Goal: Entertainment & Leisure: Consume media (video, audio)

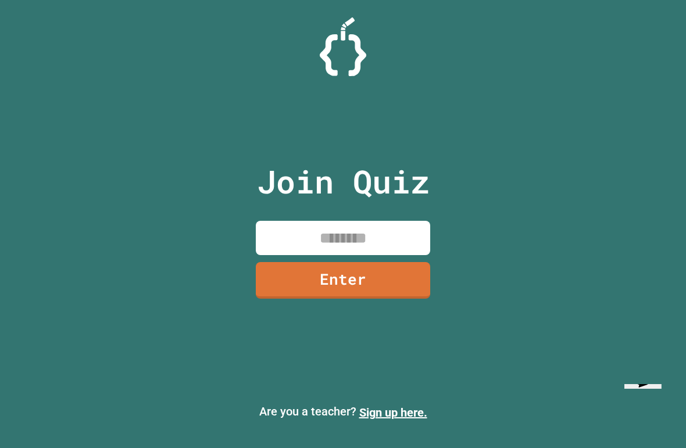
click at [368, 243] on input at bounding box center [343, 238] width 174 height 34
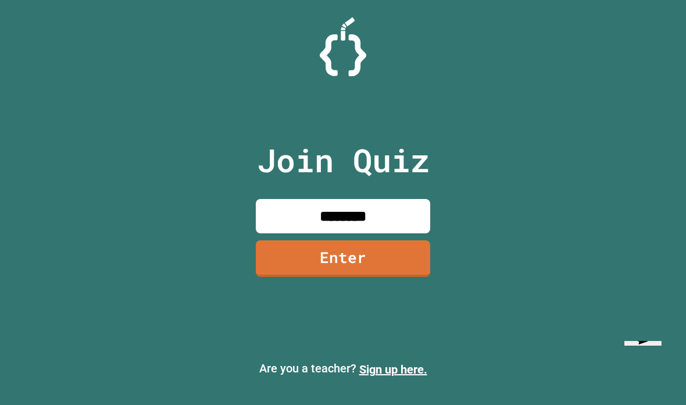
type input "********"
click at [387, 277] on link "Enter" at bounding box center [343, 258] width 174 height 37
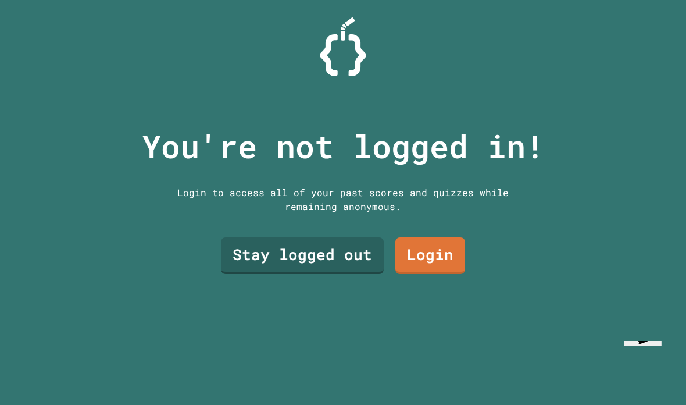
click at [361, 274] on link "Stay logged out" at bounding box center [302, 255] width 163 height 37
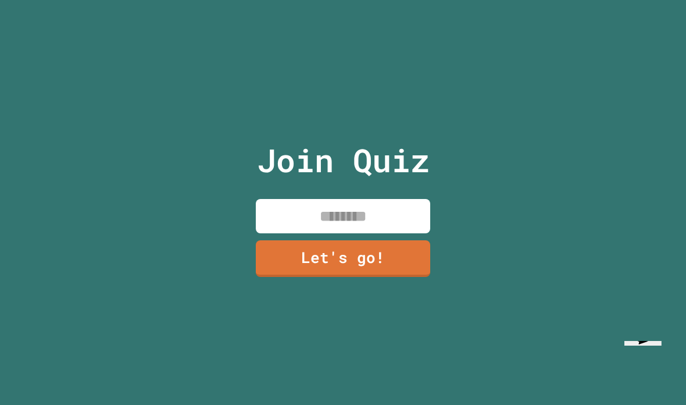
click at [389, 233] on input at bounding box center [343, 216] width 174 height 34
type input "***"
click at [386, 277] on link "Let's go!" at bounding box center [343, 258] width 174 height 37
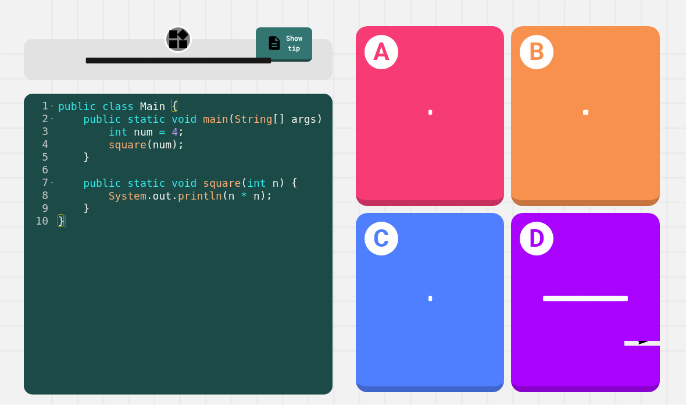
click at [597, 118] on div "**" at bounding box center [586, 112] width 115 height 13
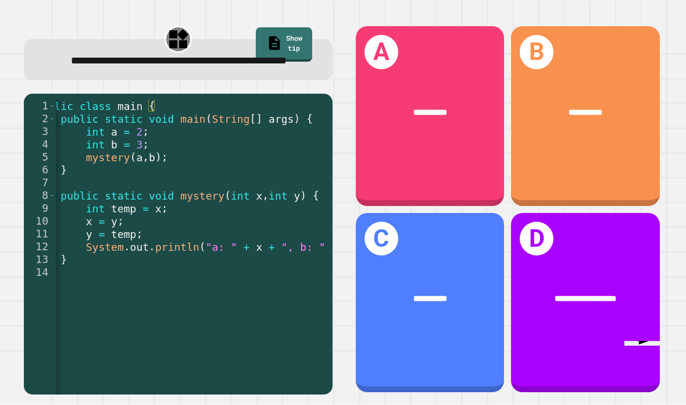
scroll to position [0, 22]
click at [430, 109] on div "**********" at bounding box center [430, 116] width 149 height 180
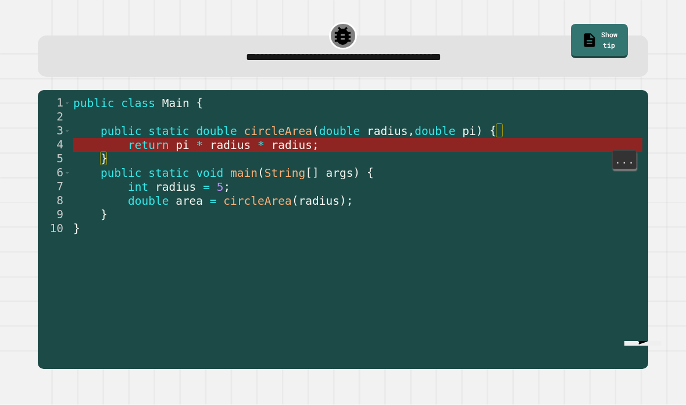
click at [298, 138] on span "radius" at bounding box center [291, 144] width 41 height 13
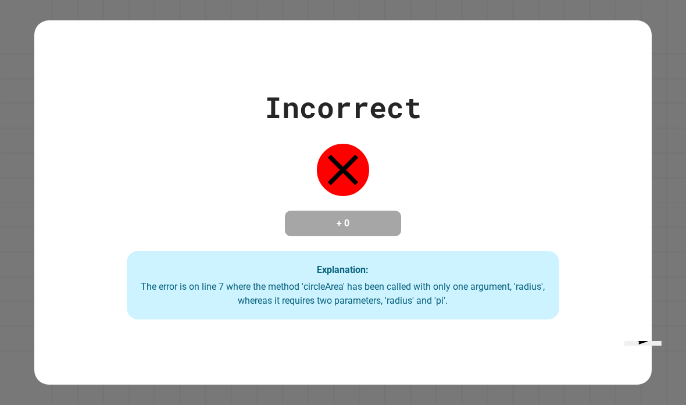
click at [515, 105] on div "Incorrect + 0 Explanation: The error is on line 7 where the method 'circleArea'…" at bounding box center [343, 202] width 618 height 234
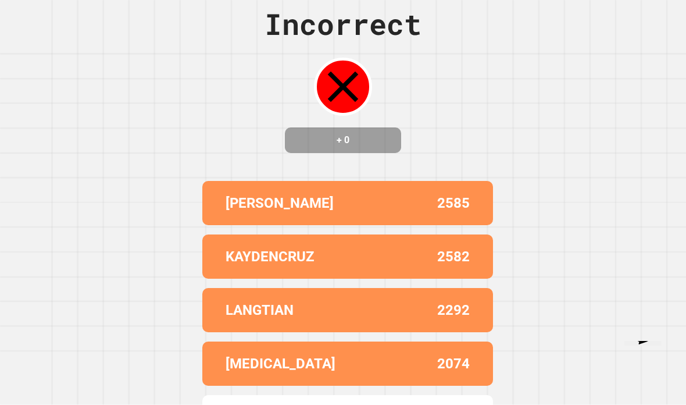
scroll to position [0, 0]
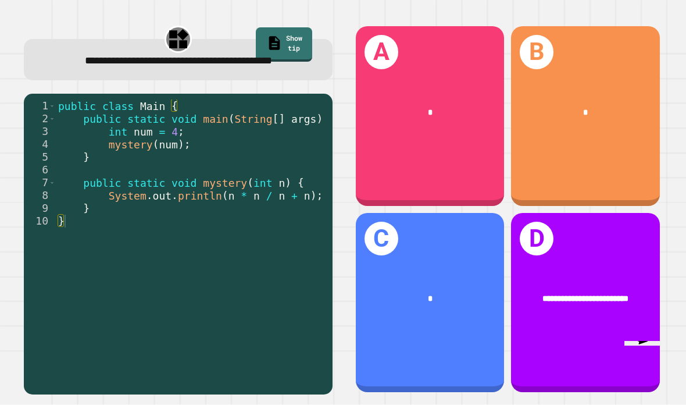
click at [627, 129] on div "B *" at bounding box center [585, 116] width 149 height 180
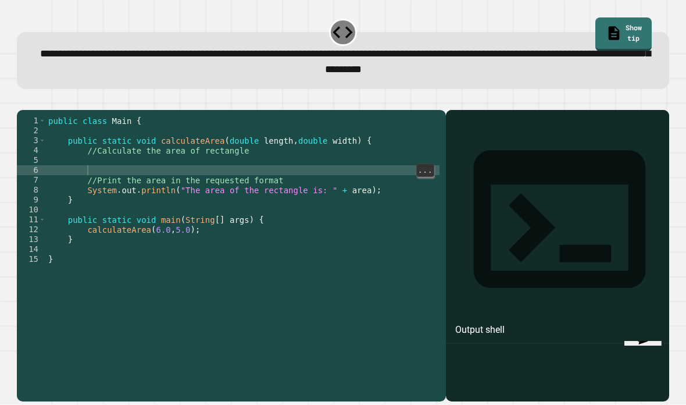
click at [135, 140] on div "public class Main { public static void calculateArea ( double length , double w…" at bounding box center [243, 274] width 394 height 316
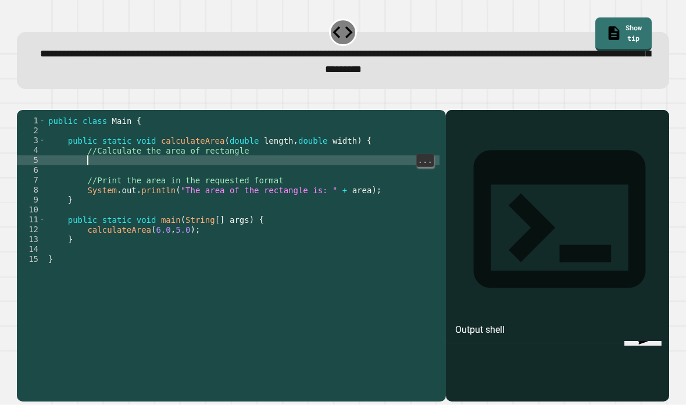
click at [145, 135] on div "public class Main { public static void calculateArea ( double length , double w…" at bounding box center [243, 274] width 394 height 316
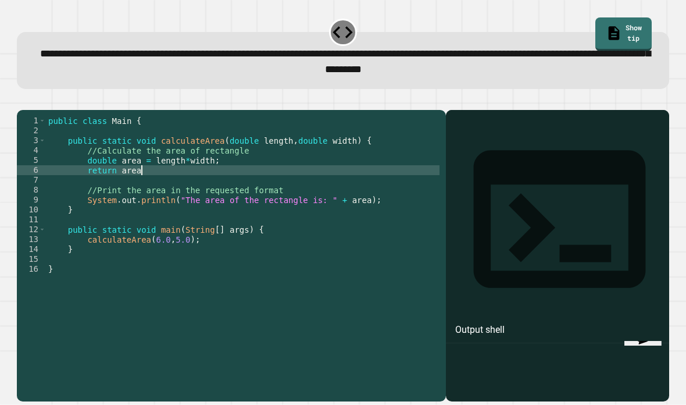
scroll to position [11, 38]
click at [23, 100] on icon "button" at bounding box center [23, 100] width 0 height 0
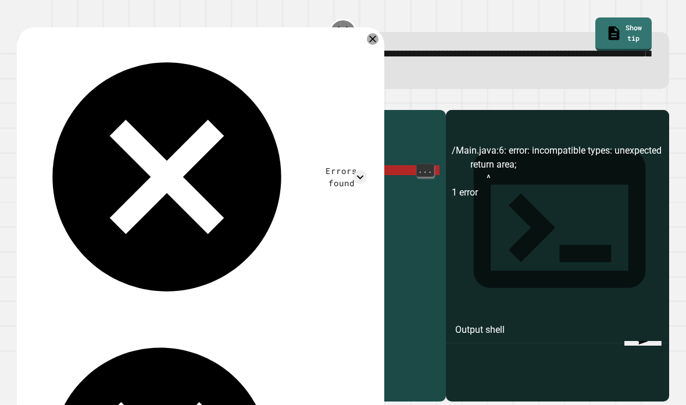
click at [159, 151] on div "public class Main { public static void calculateArea ( double length , double w…" at bounding box center [243, 274] width 394 height 316
type textarea "********"
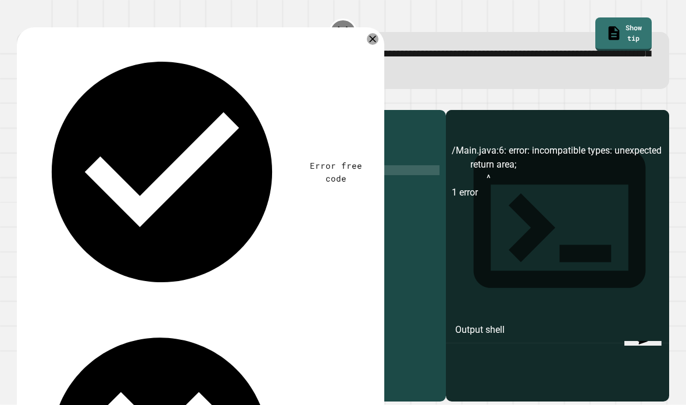
click at [33, 103] on icon "button" at bounding box center [30, 107] width 6 height 8
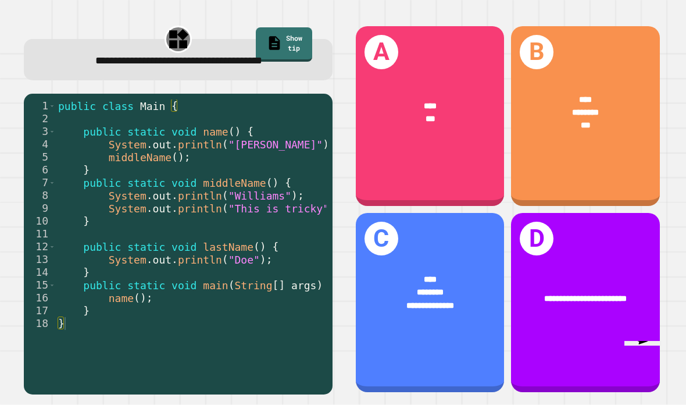
click at [432, 257] on div "**********" at bounding box center [430, 299] width 149 height 85
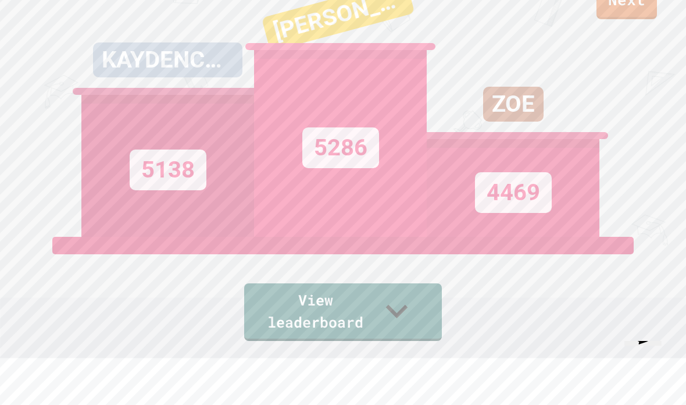
click at [395, 341] on link "View leaderboard" at bounding box center [343, 312] width 198 height 58
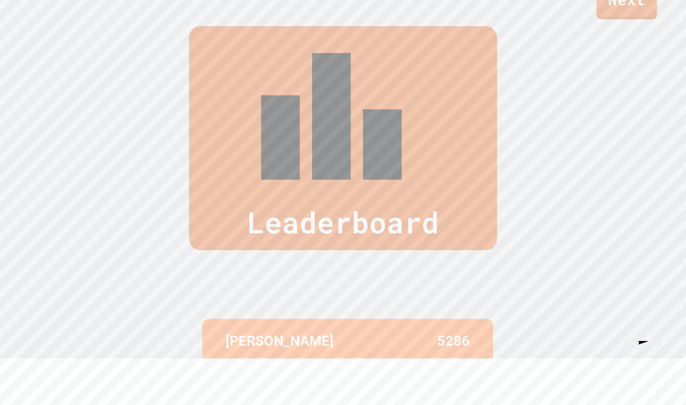
scroll to position [451, 0]
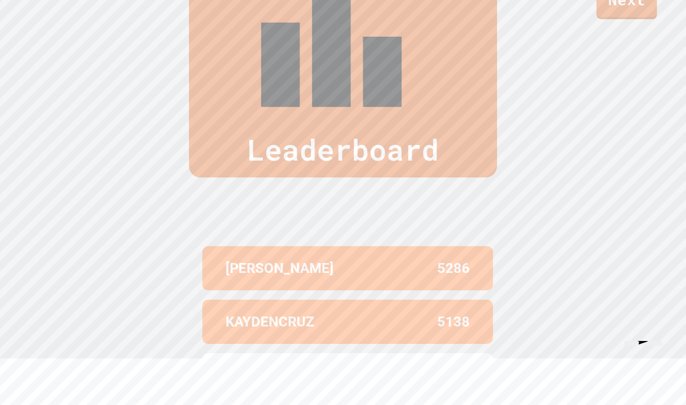
click at [637, 12] on link "Next" at bounding box center [627, 1] width 60 height 37
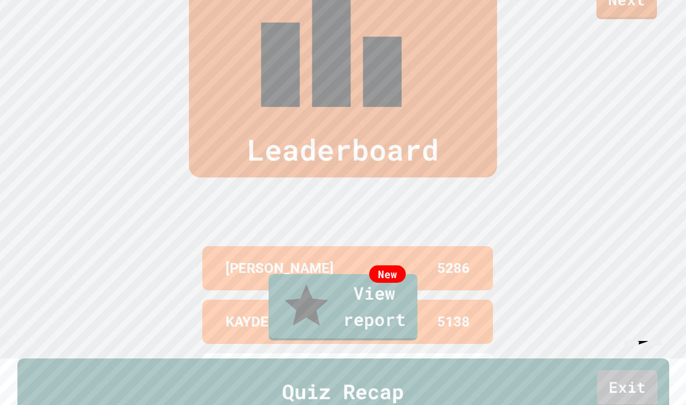
click at [405, 340] on link "New View report" at bounding box center [343, 307] width 149 height 66
click at [654, 370] on link "Exit" at bounding box center [627, 388] width 60 height 37
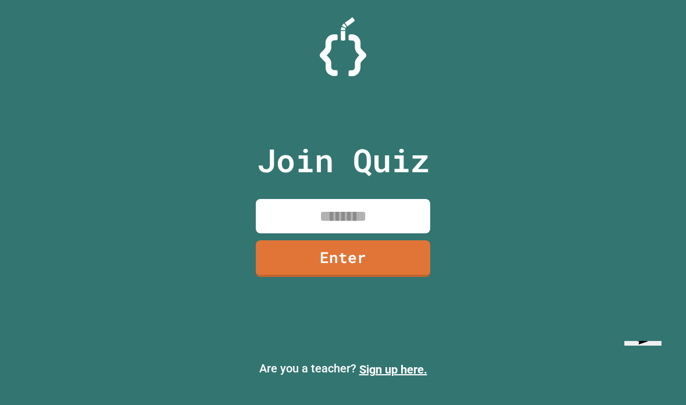
click at [512, 86] on div "Join Quiz Enter Are you a teacher? Sign up here." at bounding box center [343, 202] width 686 height 405
click at [365, 233] on input at bounding box center [343, 216] width 174 height 34
type input "********"
click at [369, 277] on link "Enter" at bounding box center [343, 258] width 174 height 37
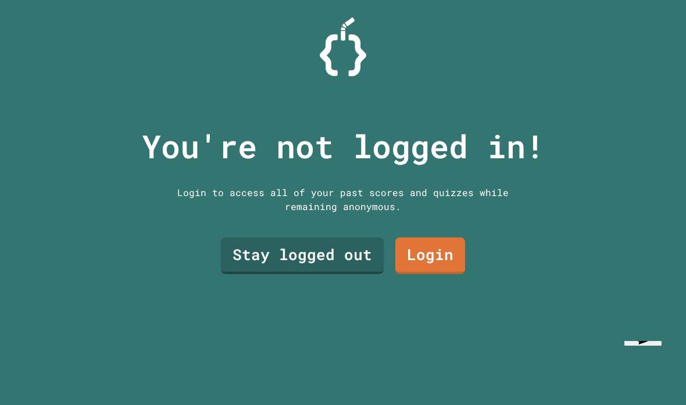
click at [337, 274] on link "Stay logged out" at bounding box center [302, 255] width 163 height 37
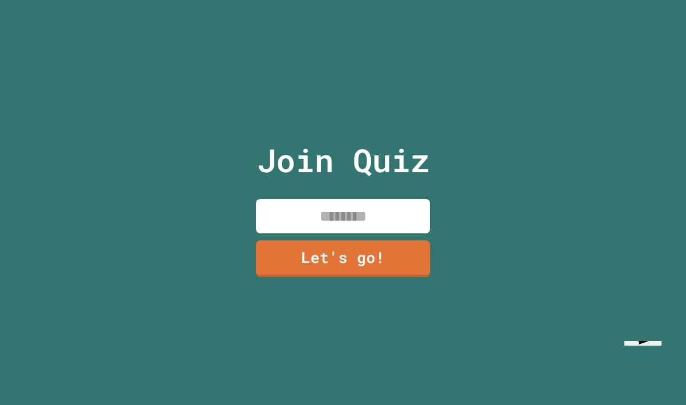
click at [405, 233] on input at bounding box center [343, 216] width 174 height 34
type input "***"
click at [376, 277] on link "Let's go!" at bounding box center [343, 258] width 174 height 37
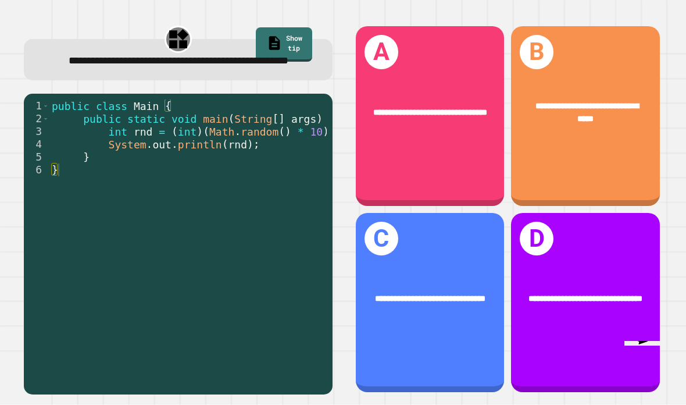
click at [471, 317] on div "**********" at bounding box center [430, 299] width 149 height 46
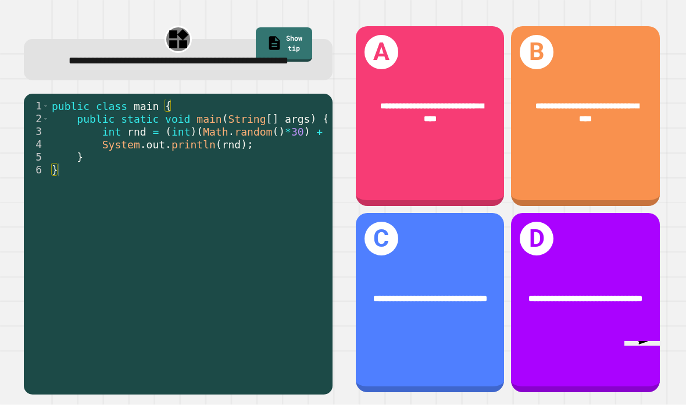
click at [564, 277] on div "**********" at bounding box center [585, 303] width 149 height 180
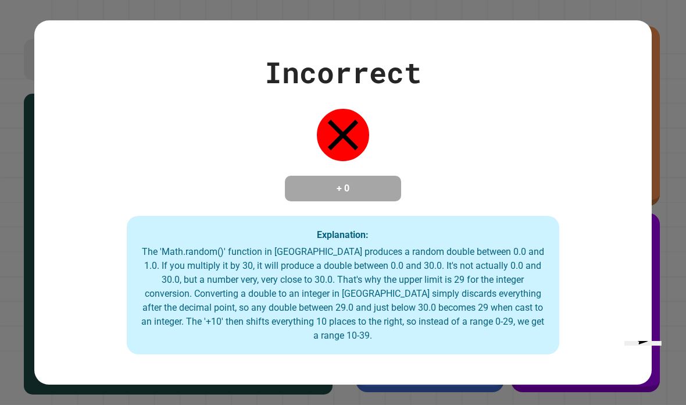
click at [632, 172] on div "Incorrect + 0 Explanation: The 'Math.random()' function in [GEOGRAPHIC_DATA] pr…" at bounding box center [343, 203] width 618 height 304
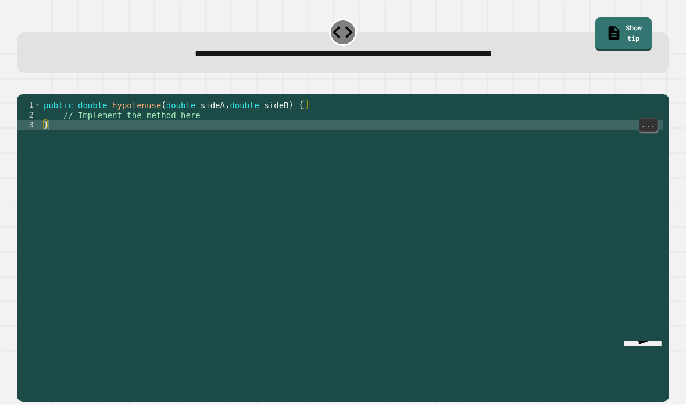
click at [352, 129] on div "public double hypotenuse ( double sideA , double sideB ) { // Implement the met…" at bounding box center [352, 268] width 622 height 336
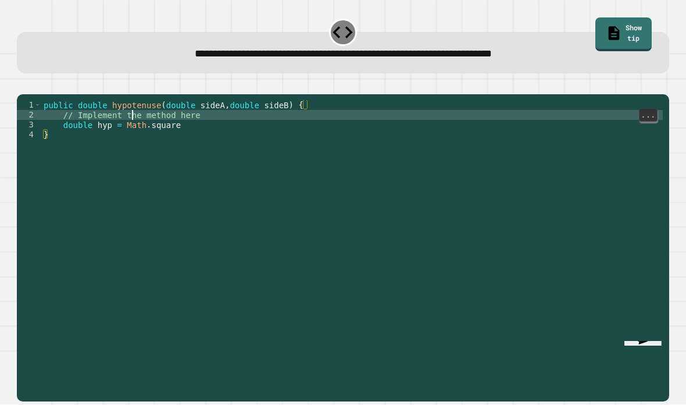
click at [133, 136] on div "public double hypotenuse ( double sideA , double sideB ) { // Implement the met…" at bounding box center [352, 268] width 622 height 336
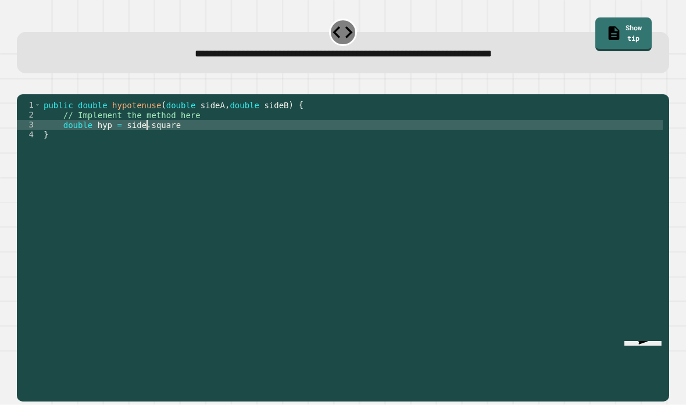
scroll to position [11, 38]
click at [618, 22] on link "Show tip" at bounding box center [624, 34] width 56 height 34
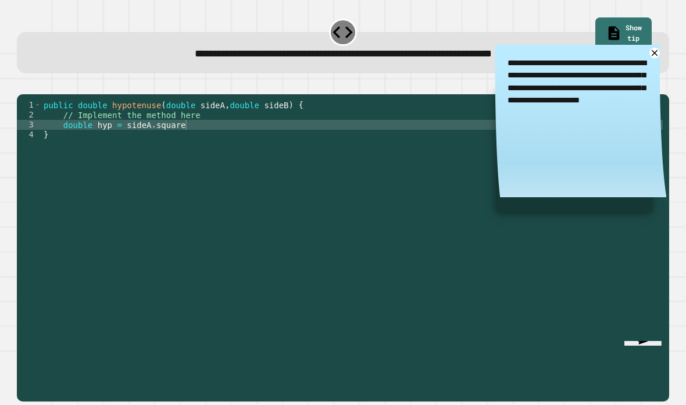
click at [212, 147] on div "public double hypotenuse ( double sideA , double sideB ) { // Implement the met…" at bounding box center [352, 268] width 622 height 336
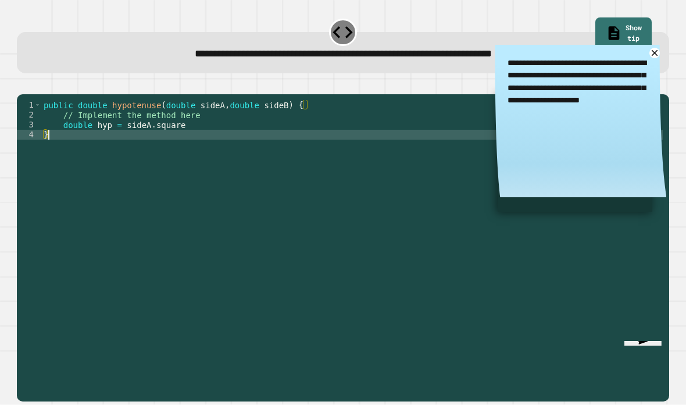
click at [206, 148] on div "public double hypotenuse ( double sideA , double sideB ) { // Implement the met…" at bounding box center [352, 268] width 622 height 336
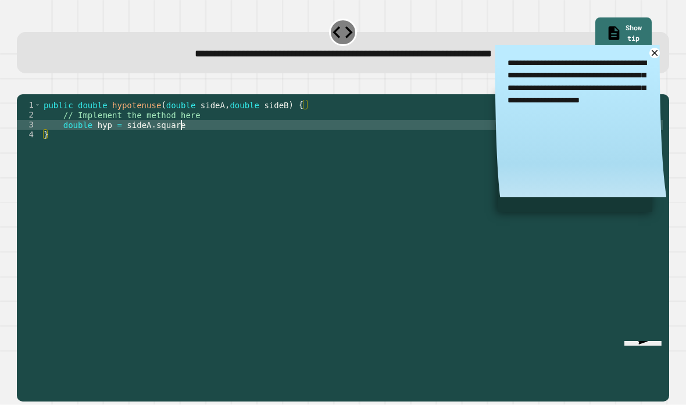
click at [183, 145] on div "public double hypotenuse ( double sideA , double sideB ) { // Implement the met…" at bounding box center [352, 268] width 622 height 336
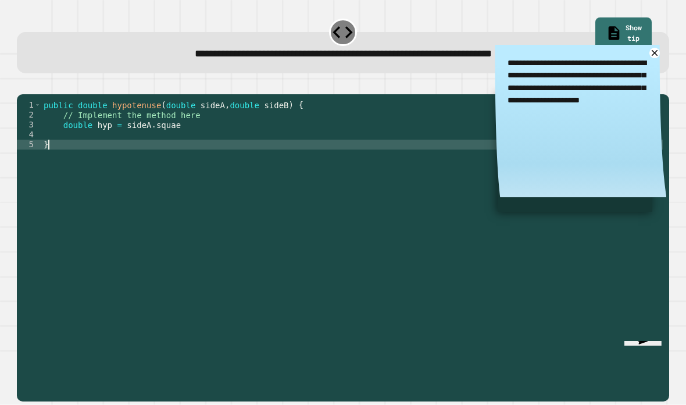
scroll to position [11, 19]
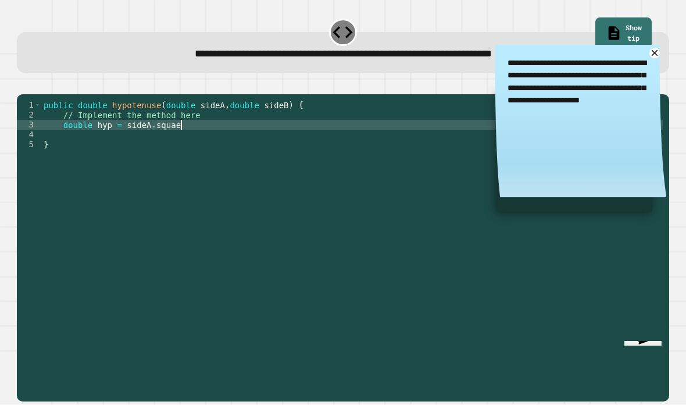
click at [199, 141] on div "public double hypotenuse ( double sideA , double sideB ) { // Implement the met…" at bounding box center [352, 268] width 622 height 336
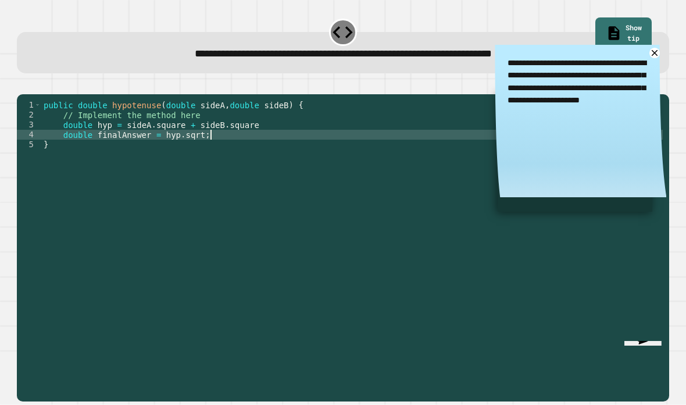
scroll to position [11, 58]
click at [23, 84] on icon "button" at bounding box center [23, 84] width 0 height 0
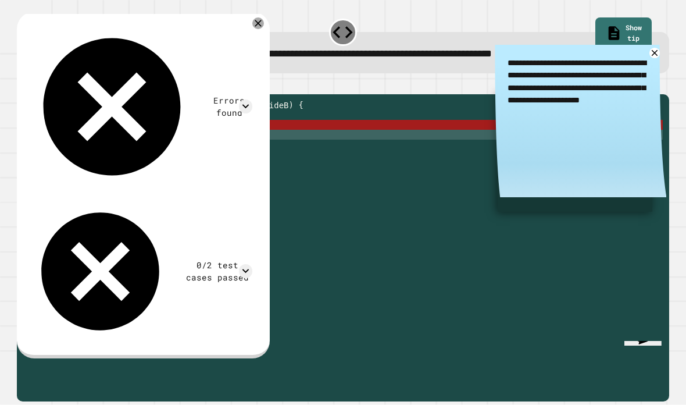
click at [172, 141] on div "public double hypotenuse ( double sideA , double sideB ) { // Implement the met…" at bounding box center [352, 268] width 622 height 336
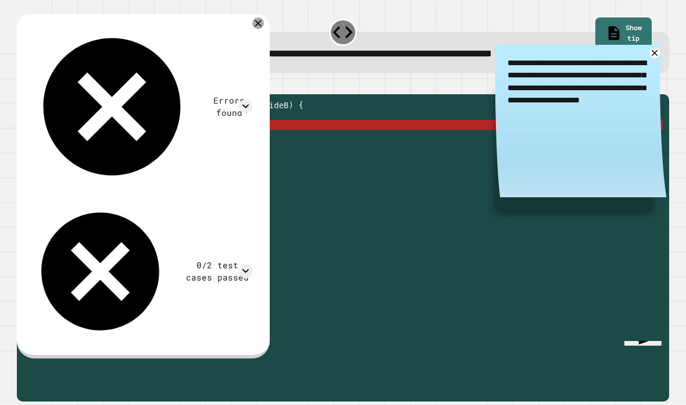
scroll to position [11, 41]
click at [180, 142] on div "public double hypotenuse ( double sideA , double sideB ) { // Implement the met…" at bounding box center [352, 268] width 622 height 336
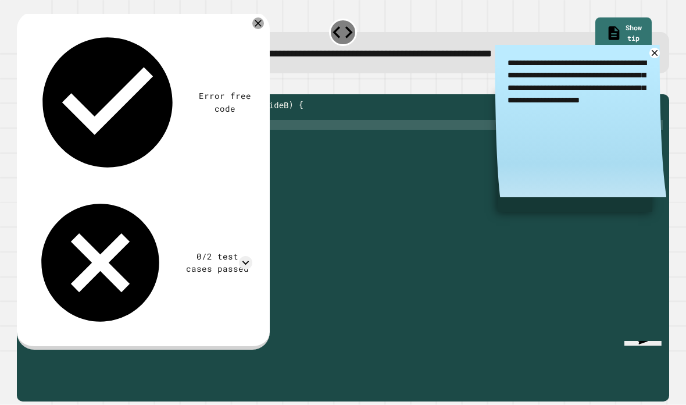
scroll to position [11, 19]
click at [212, 145] on div "public double hypotenuse ( double sideA , double sideB ) { // Implement the met…" at bounding box center [352, 268] width 622 height 336
click at [283, 140] on div "public double hypotenuse ( double sideA , double sideB ) { // Implement the met…" at bounding box center [352, 268] width 622 height 336
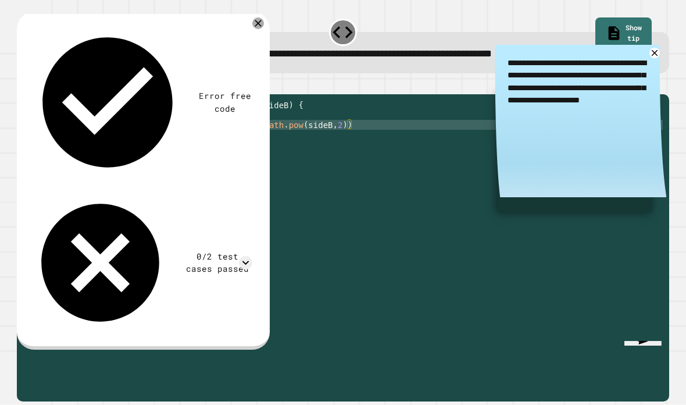
click at [23, 84] on button "button" at bounding box center [23, 84] width 0 height 0
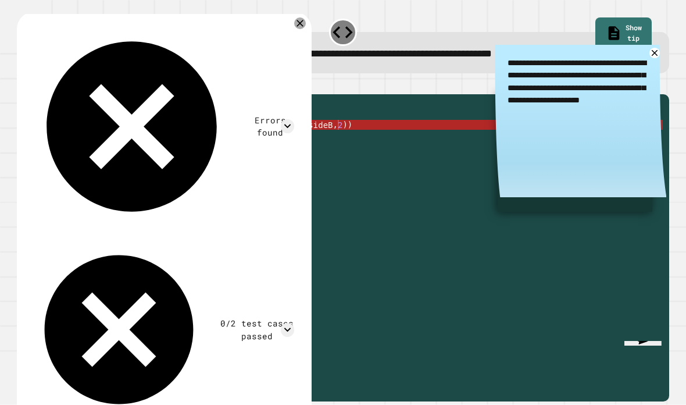
click at [337, 143] on div "public double hypotenuse ( double sideA , double sideB ) { // Implement the met…" at bounding box center [352, 268] width 622 height 336
click at [367, 149] on div "public double hypotenuse ( double sideA , double sideB ) { // Implement the met…" at bounding box center [352, 268] width 622 height 336
click at [401, 133] on div "public double hypotenuse ( double sideA , double sideB ) { // Implement the met…" at bounding box center [352, 268] width 622 height 336
click at [377, 141] on div "public double hypotenuse ( double sideA , double sideB ) { // Implement the met…" at bounding box center [352, 268] width 622 height 336
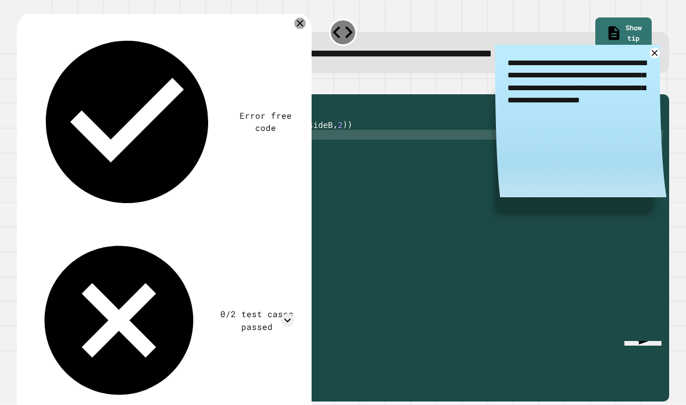
scroll to position [11, 23]
click at [23, 84] on icon "button" at bounding box center [23, 84] width 0 height 0
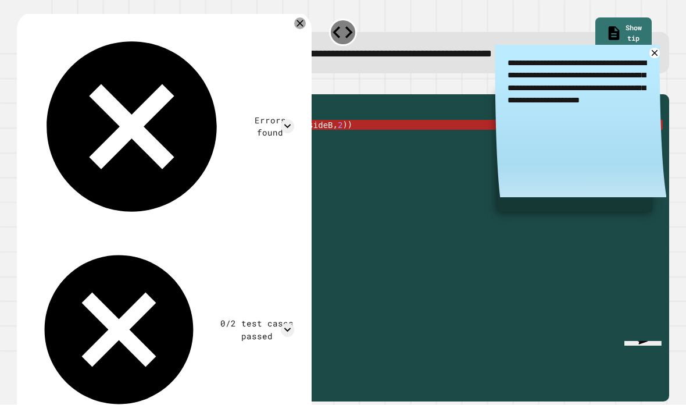
click at [156, 142] on div "public double hypotenuse ( double sideA , double sideB ) { // Implement the met…" at bounding box center [352, 268] width 622 height 336
click at [162, 141] on div "public double hypotenuse ( double sideA , double sideB ) { // Implement the met…" at bounding box center [352, 268] width 622 height 336
click at [171, 135] on div "public double hypotenuse ( double sideA , double sideB ) { // Implement the met…" at bounding box center [352, 268] width 622 height 336
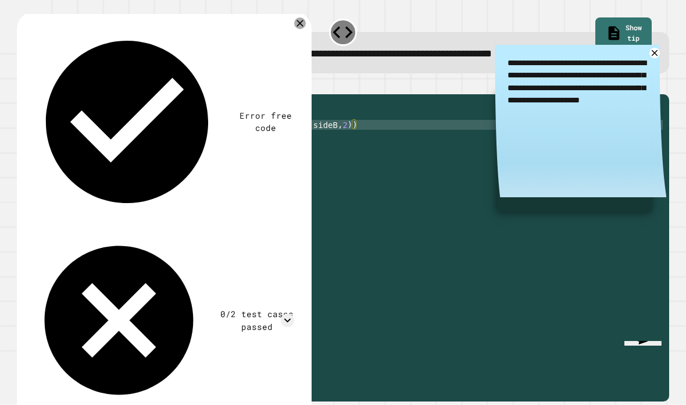
scroll to position [11, 19]
click at [23, 84] on icon "button" at bounding box center [23, 84] width 0 height 0
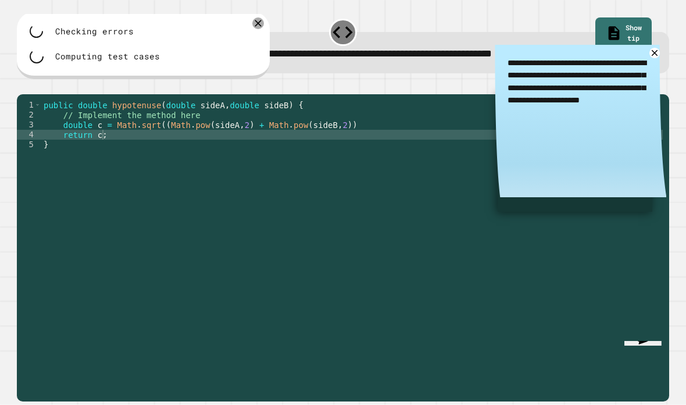
click at [105, 148] on div "public double hypotenuse ( double sideA , double sideB ) { // Implement the met…" at bounding box center [352, 268] width 622 height 336
type textarea "********"
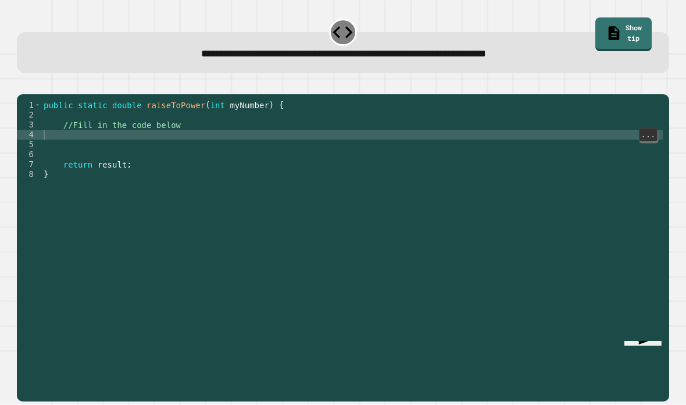
click at [106, 152] on div "public static double raiseToPower ( int myNumber ) { //Fill in the code below r…" at bounding box center [352, 268] width 622 height 336
click at [37, 140] on div "4" at bounding box center [29, 135] width 24 height 10
click at [23, 84] on button "button" at bounding box center [23, 84] width 0 height 0
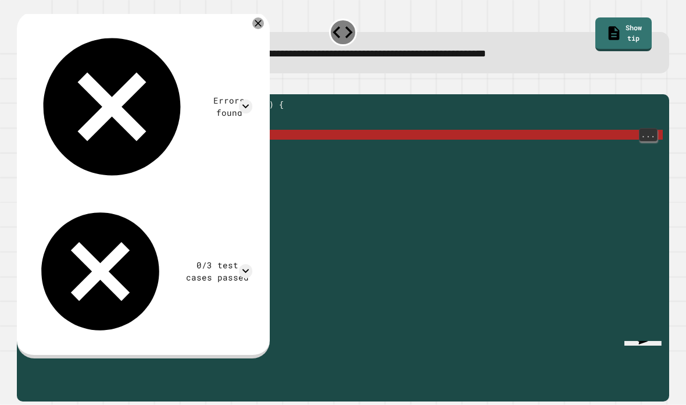
click at [98, 148] on div "public static double raiseToPower ( int myNumber ) { //Fill in the code below r…" at bounding box center [352, 268] width 622 height 336
click at [124, 152] on div "public static double raiseToPower ( int myNumber ) { //Fill in the code below r…" at bounding box center [352, 268] width 622 height 336
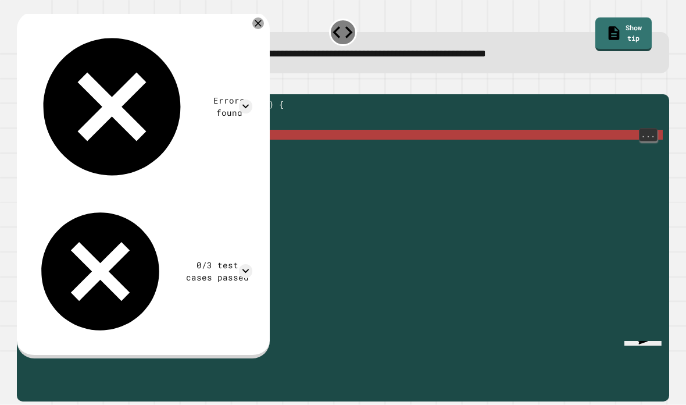
click at [187, 152] on div "public static double raiseToPower ( int myNumber ) { //Fill in the code below r…" at bounding box center [352, 268] width 622 height 336
click at [53, 150] on div "public static double raiseToPower ( int myNumber ) { //Fill in the code below r…" at bounding box center [352, 268] width 622 height 336
click at [46, 151] on div "public static double raiseToPower ( int myNumber ) { //Fill in the code below r…" at bounding box center [352, 268] width 622 height 336
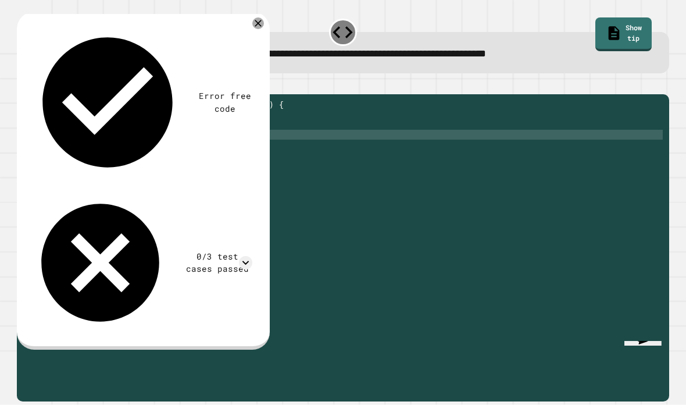
type textarea "********"
click at [23, 84] on icon "button" at bounding box center [23, 84] width 0 height 0
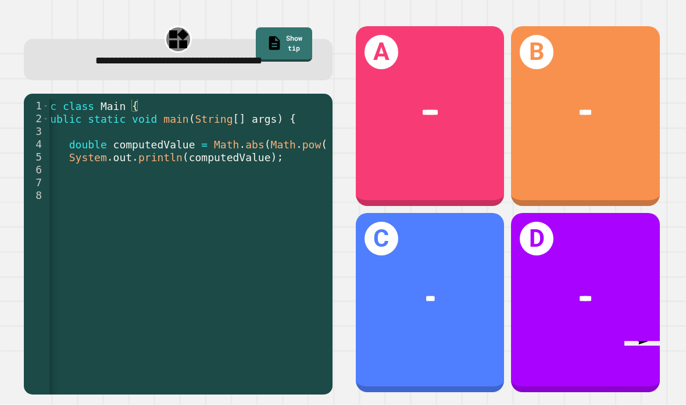
scroll to position [0, 0]
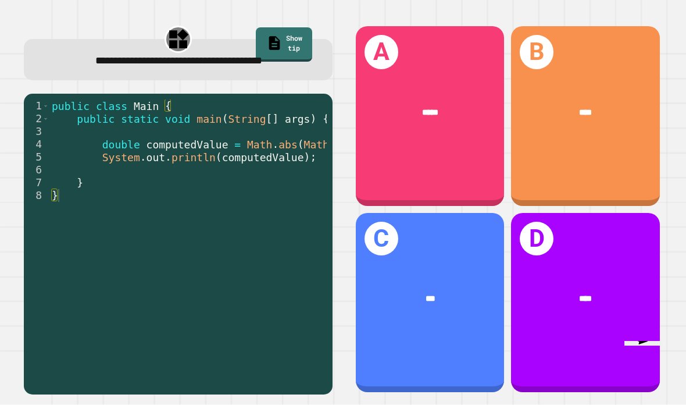
click at [587, 302] on div "D ****" at bounding box center [585, 303] width 149 height 180
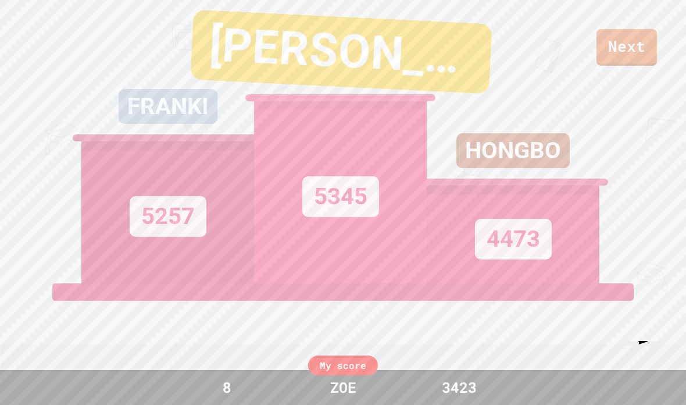
click at [634, 69] on div "Next FRANKI 5257 ETHAN 5345 HONGBO 4473 View leaderboard" at bounding box center [343, 202] width 686 height 405
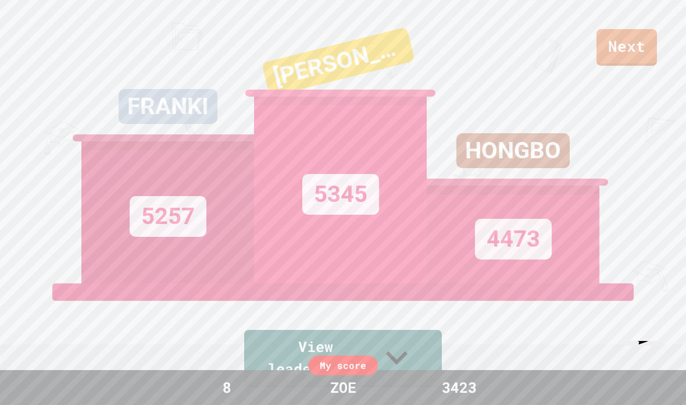
click at [350, 360] on div "My score" at bounding box center [343, 365] width 70 height 20
click at [345, 365] on div "My score" at bounding box center [343, 365] width 70 height 20
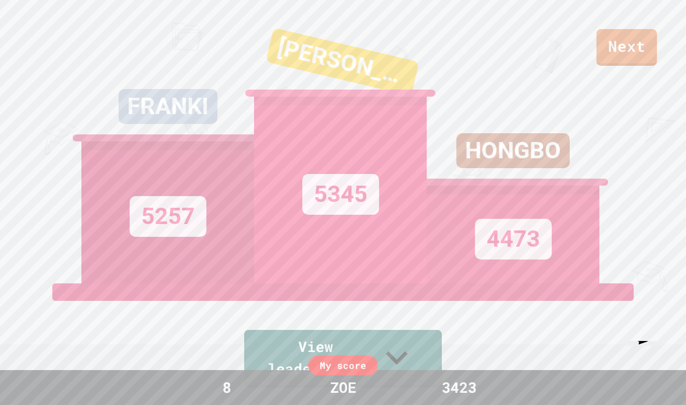
click at [334, 377] on div "ZOE" at bounding box center [343, 387] width 49 height 22
click at [369, 391] on div "8 ZOE 3423" at bounding box center [343, 387] width 320 height 22
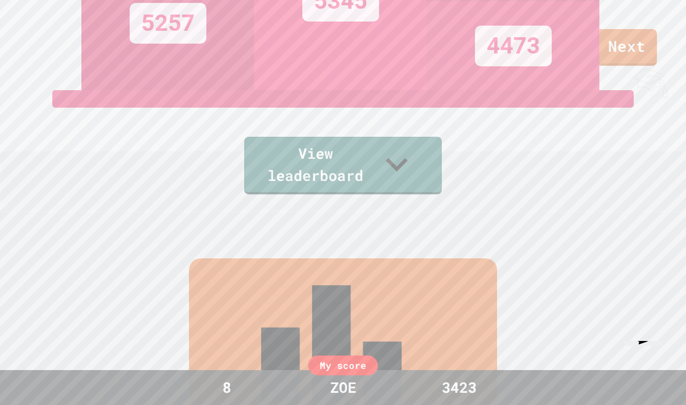
click at [309, 194] on link "View leaderboard" at bounding box center [343, 166] width 198 height 58
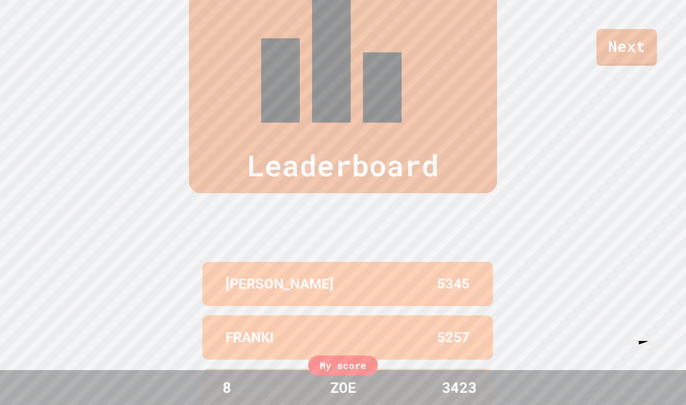
click at [624, 51] on link "Next" at bounding box center [627, 47] width 60 height 37
